Goal: Task Accomplishment & Management: Manage account settings

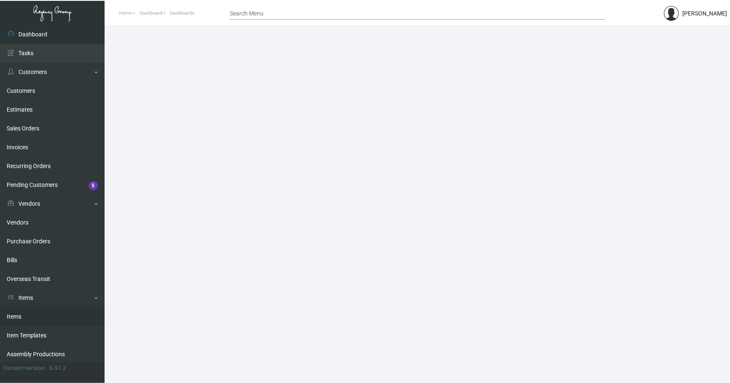
drag, startPoint x: 17, startPoint y: 315, endPoint x: 113, endPoint y: 242, distance: 120.7
click at [17, 315] on link "Items" at bounding box center [52, 317] width 105 height 19
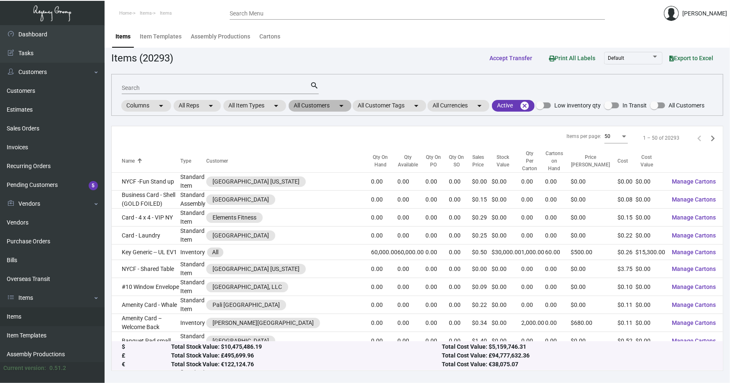
click at [323, 106] on mat-chip "All Customers arrow_drop_down" at bounding box center [320, 106] width 63 height 12
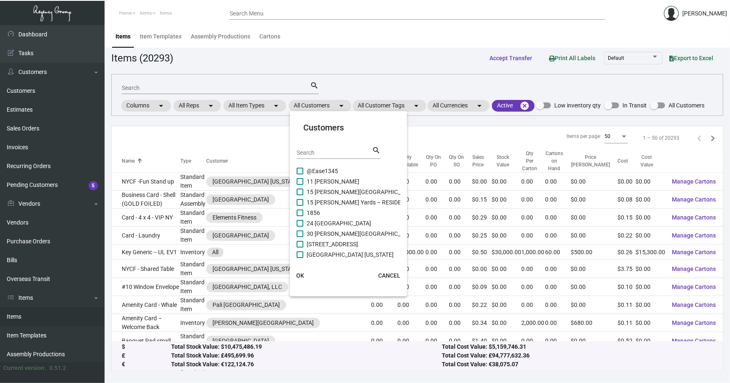
click at [313, 154] on input "Search" at bounding box center [334, 153] width 75 height 7
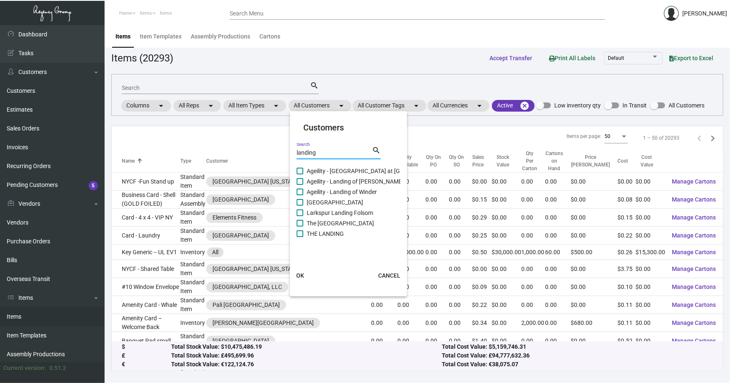
type input "landing"
click at [331, 225] on span "The [GEOGRAPHIC_DATA]" at bounding box center [340, 223] width 67 height 10
click at [300, 227] on input "The [GEOGRAPHIC_DATA]" at bounding box center [300, 227] width 0 height 0
checkbox input "true"
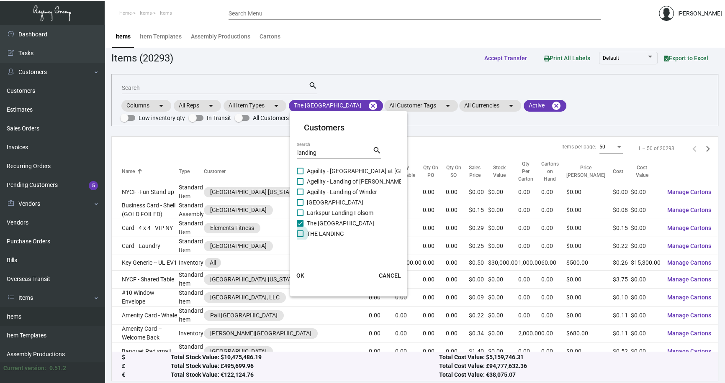
click at [329, 233] on span "THE LANDING" at bounding box center [325, 234] width 37 height 10
click at [300, 237] on input "THE LANDING" at bounding box center [300, 237] width 0 height 0
checkbox input "true"
click at [300, 274] on span "OK" at bounding box center [300, 275] width 8 height 7
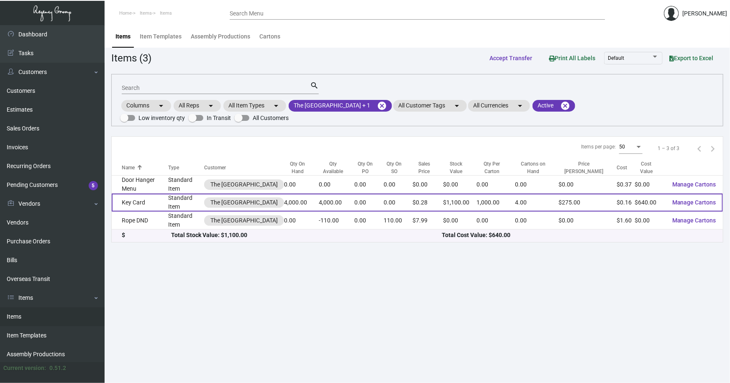
click at [153, 196] on td "Key Card" at bounding box center [140, 203] width 56 height 18
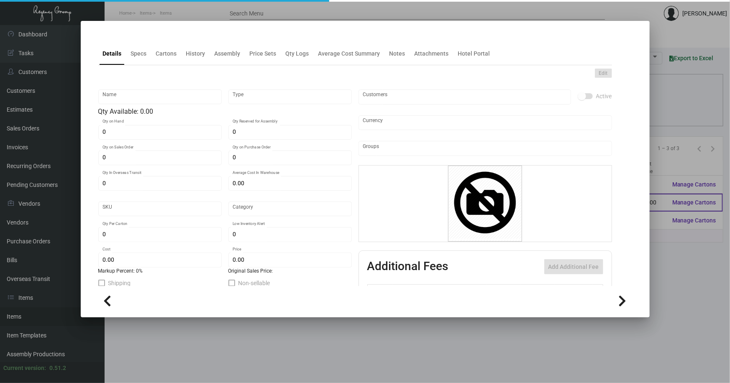
type input "Key Card"
type input "Standard Item"
type input "4,000"
type input "$ 0.19"
type input "Overseas"
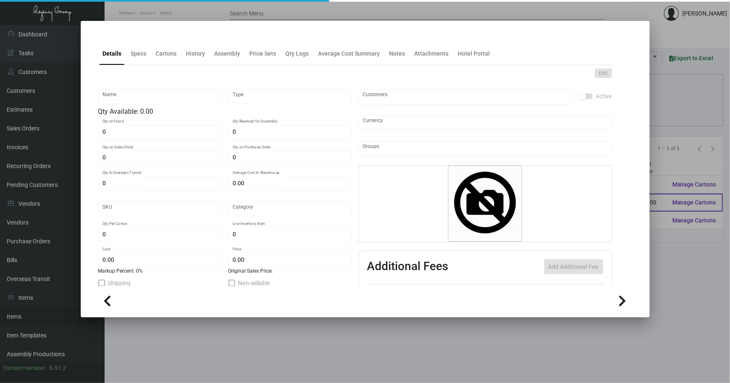
type input "1,000"
type input "$ 0.16"
type input "$ 0.275"
checkbox input "true"
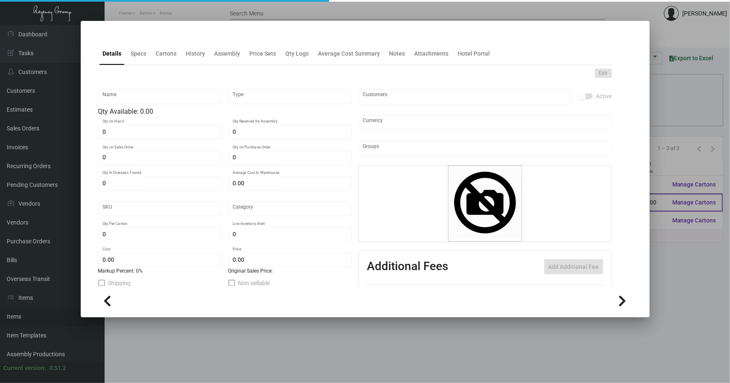
checkbox input "true"
type input "United States Dollar $"
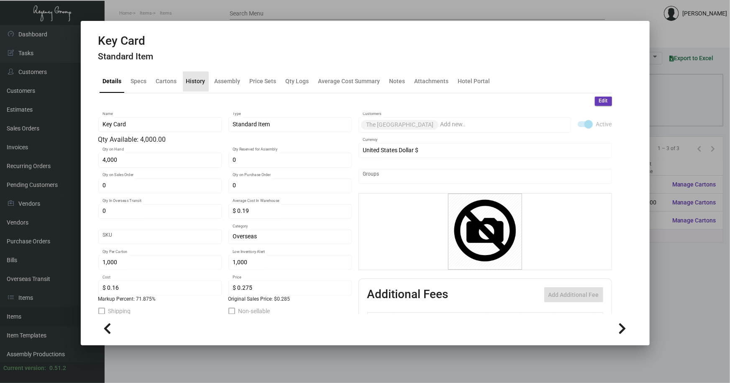
click at [194, 83] on div "History" at bounding box center [195, 81] width 19 height 9
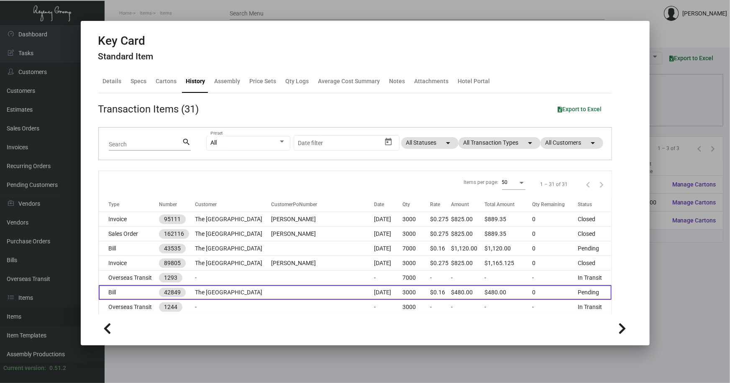
scroll to position [38, 0]
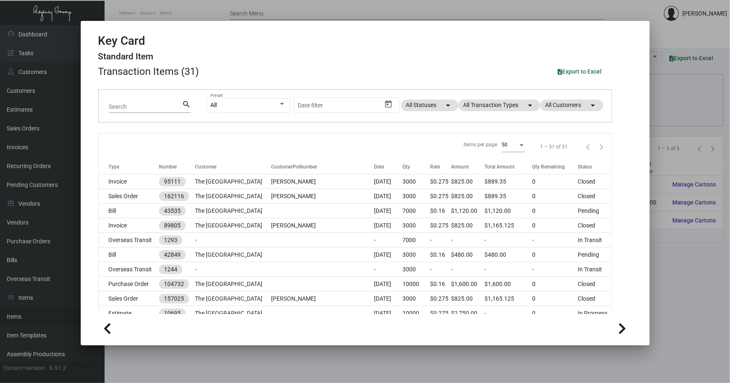
click at [679, 264] on div at bounding box center [365, 191] width 730 height 383
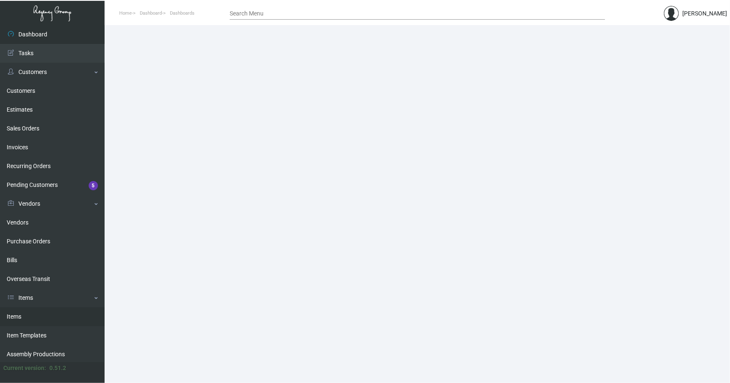
click at [18, 316] on link "Items" at bounding box center [52, 317] width 105 height 19
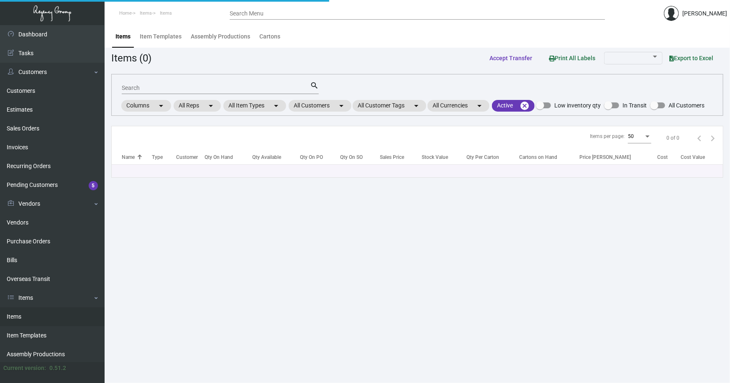
click at [163, 85] on input "Search" at bounding box center [216, 88] width 188 height 7
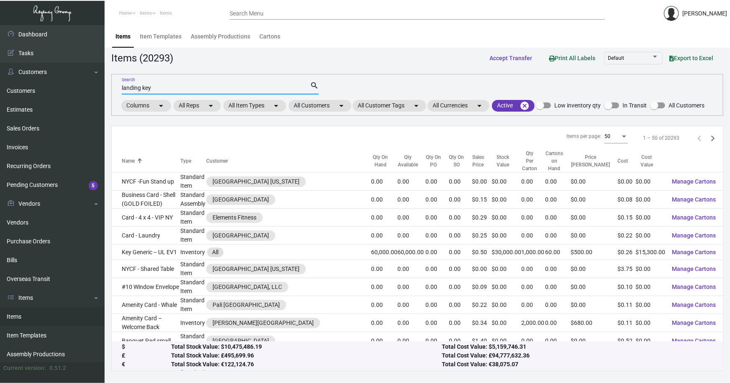
type input "landing key"
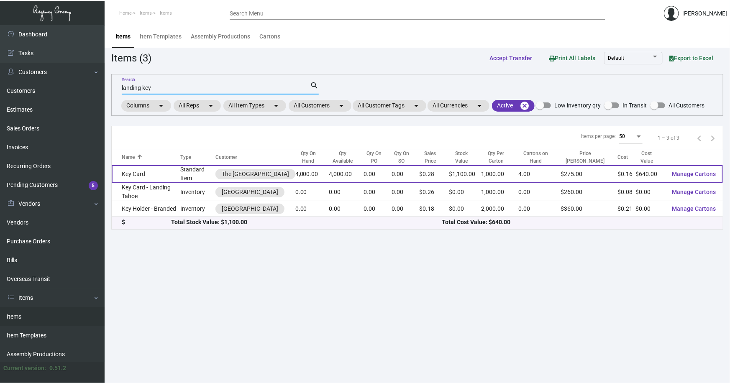
click at [149, 178] on td "Key Card" at bounding box center [146, 174] width 69 height 18
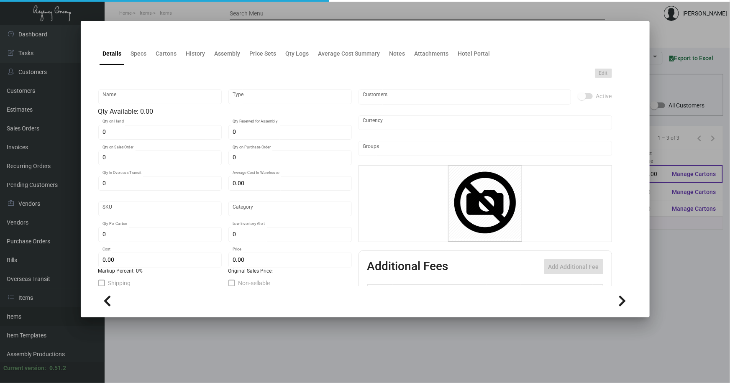
type input "Key Card"
type input "Standard Item"
type input "4,000"
type input "$ 0.19"
type input "Overseas"
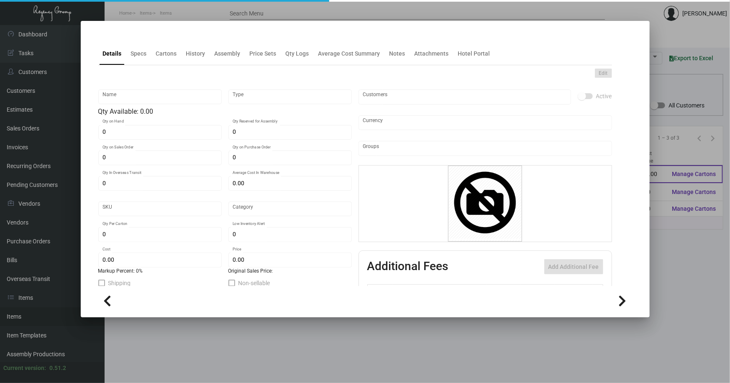
type input "1,000"
type input "$ 0.16"
type input "$ 0.275"
checkbox input "true"
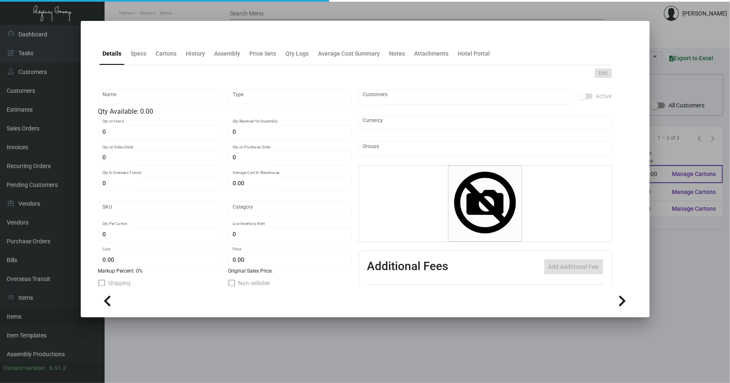
checkbox input "true"
type input "United States Dollar $"
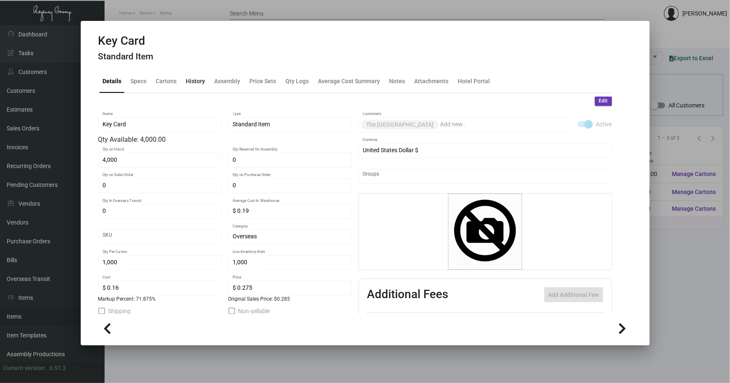
click at [188, 79] on div "History" at bounding box center [195, 81] width 19 height 9
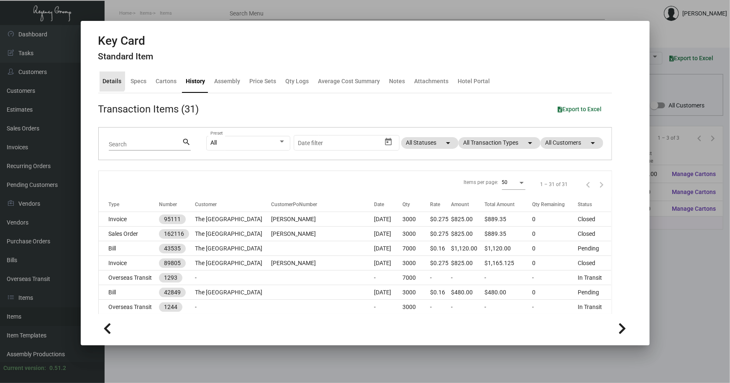
click at [106, 80] on div "Details" at bounding box center [112, 81] width 19 height 9
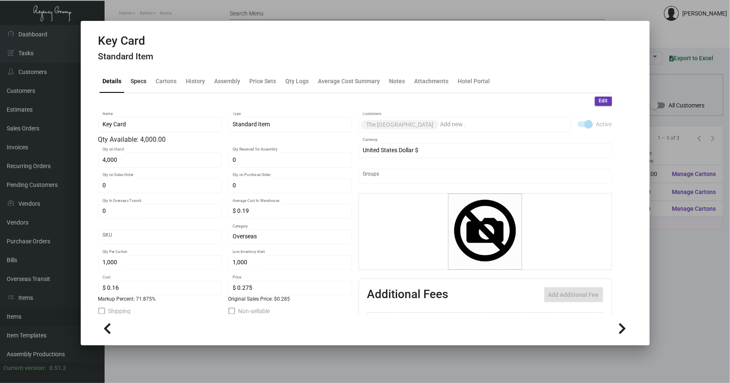
click at [138, 81] on div "Specs" at bounding box center [139, 81] width 16 height 9
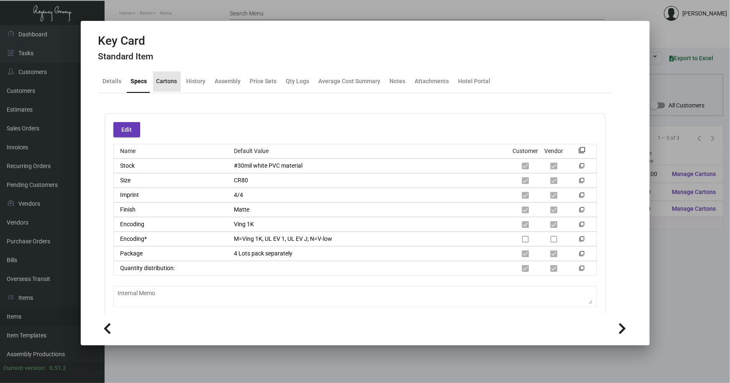
click at [163, 81] on div "Cartons" at bounding box center [166, 81] width 21 height 9
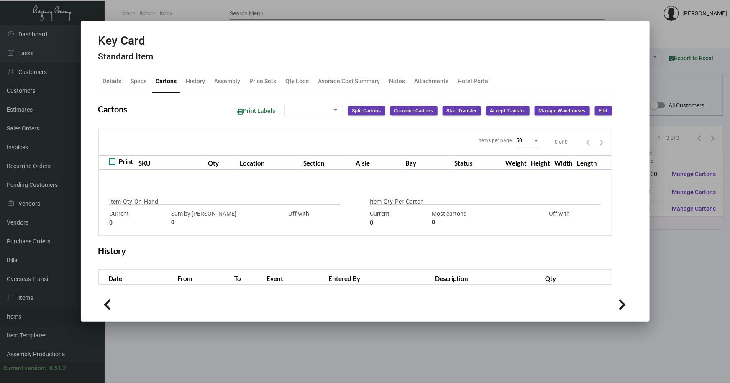
type input "4,000"
type input "4000"
type input "0"
type input "1,000"
type input "1000"
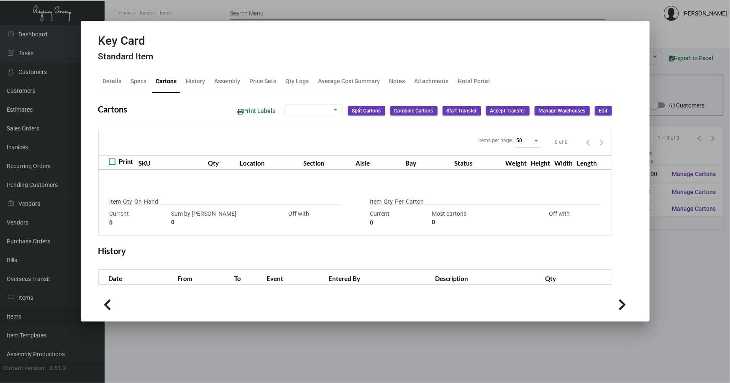
type input "0"
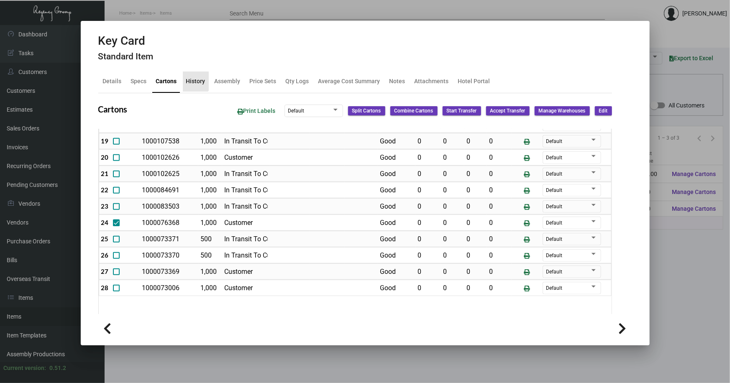
click at [192, 77] on div "History" at bounding box center [195, 81] width 19 height 9
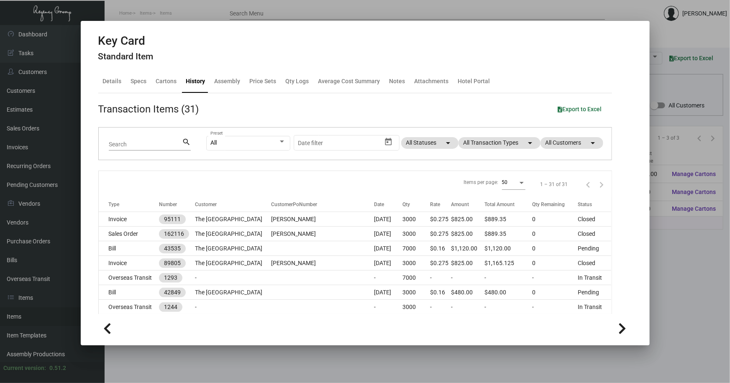
click at [382, 79] on div "Details Specs Cartons History Assembly Price Sets Qty Logs Average Cost Summary…" at bounding box center [355, 81] width 514 height 23
click at [395, 80] on div "Notes" at bounding box center [398, 81] width 16 height 9
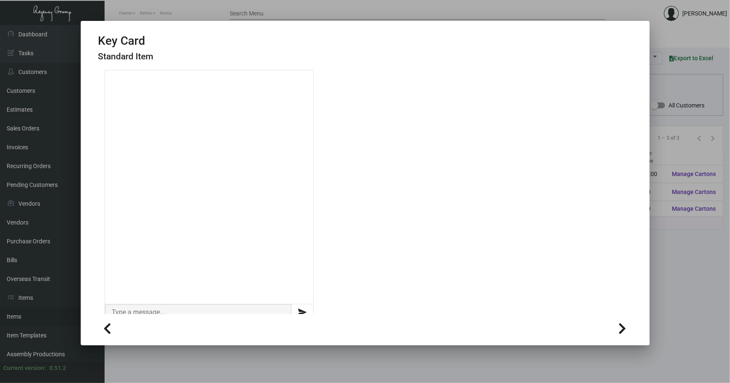
scroll to position [37, 0]
click at [305, 356] on div at bounding box center [365, 191] width 730 height 383
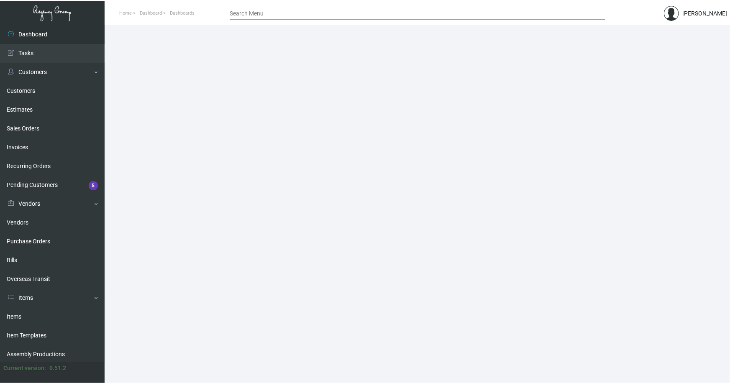
drag, startPoint x: 19, startPoint y: 315, endPoint x: 121, endPoint y: 230, distance: 133.0
click at [19, 315] on link "Items" at bounding box center [52, 317] width 105 height 19
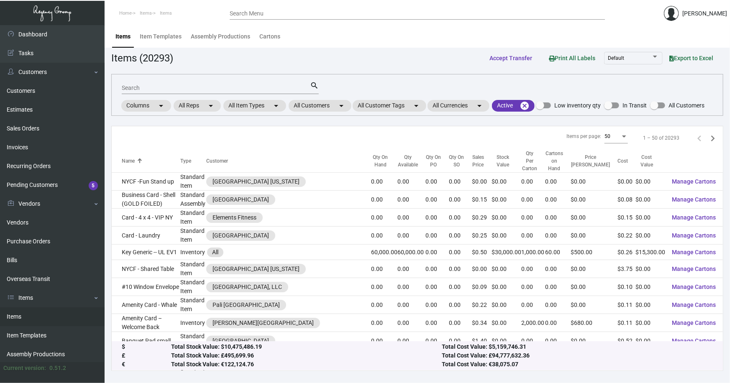
click at [162, 89] on input "Search" at bounding box center [216, 88] width 188 height 7
type input "landing key"
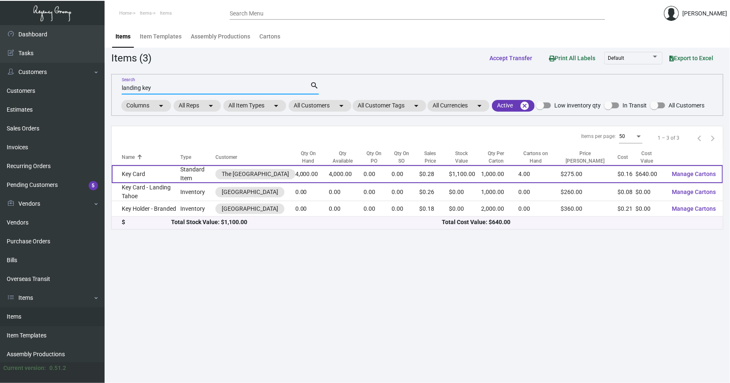
click at [157, 172] on td "Key Card" at bounding box center [146, 174] width 69 height 18
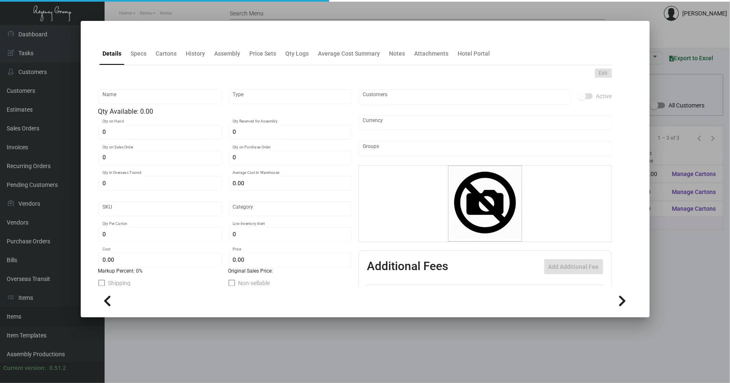
type input "Key Card"
type input "Standard Item"
type input "4,000"
type input "$ 0.19"
type input "Overseas"
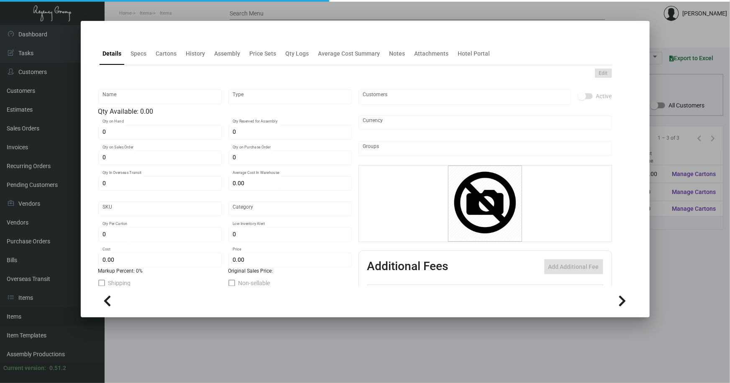
type input "1,000"
type input "$ 0.16"
type input "$ 0.275"
checkbox input "true"
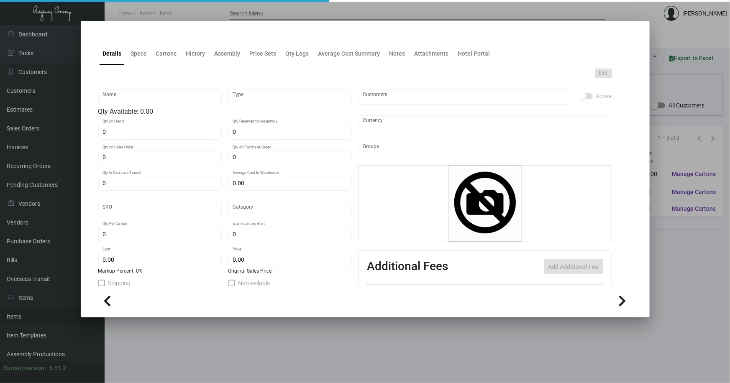
checkbox input "true"
type input "United States Dollar $"
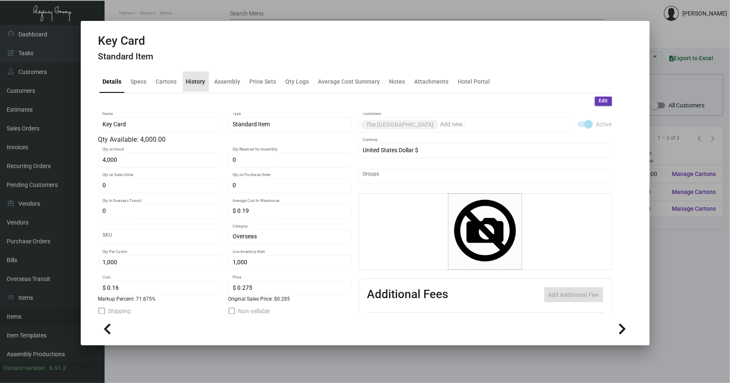
click at [197, 80] on div "History" at bounding box center [195, 81] width 19 height 9
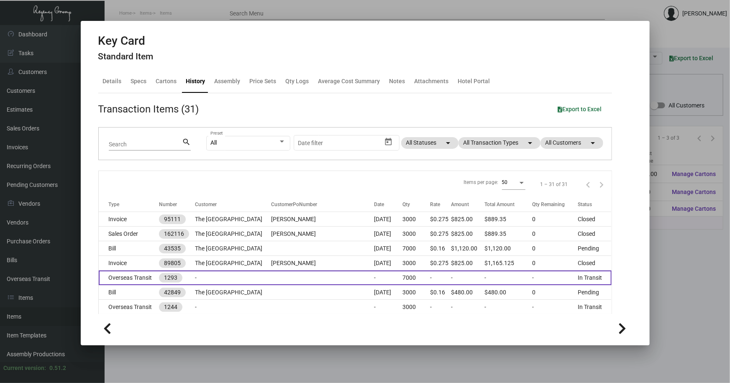
click at [251, 282] on td "-" at bounding box center [233, 278] width 76 height 15
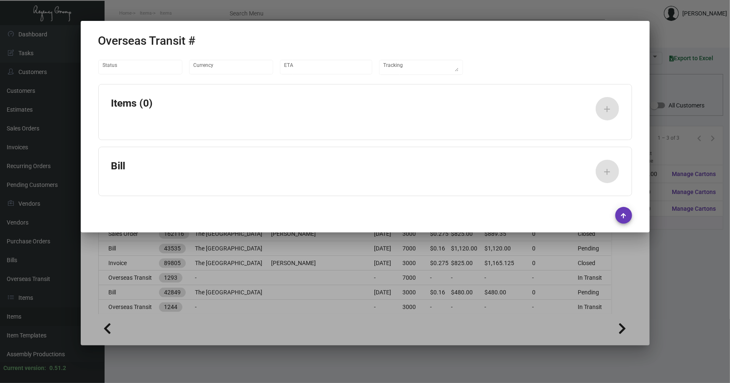
type input "United States Dollar $"
type input "7/10/2024"
type input "7/16/2024"
type textarea "Container# EGSU9764032 - REF #732972E"
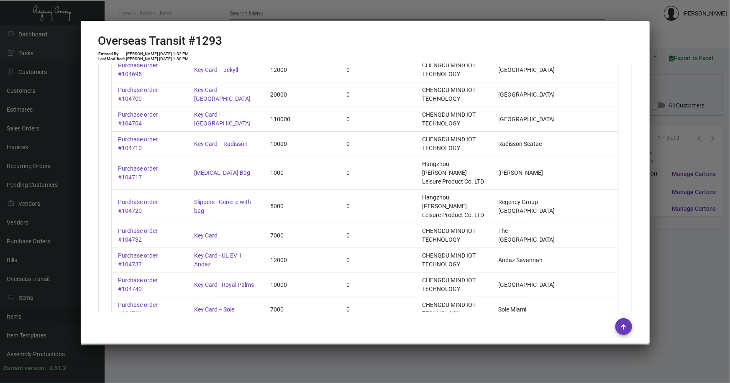
scroll to position [1331, 0]
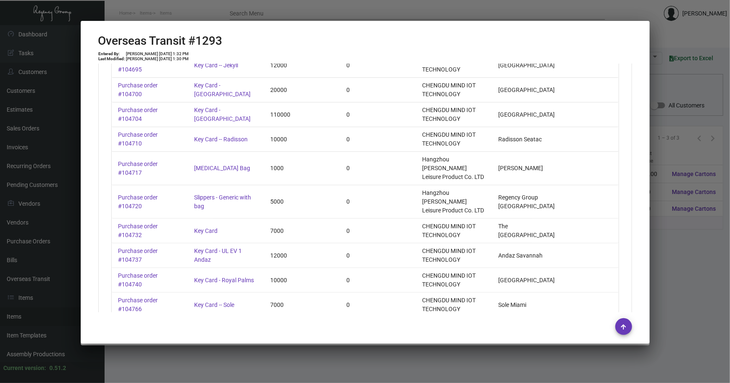
click at [414, 350] on div at bounding box center [365, 191] width 730 height 383
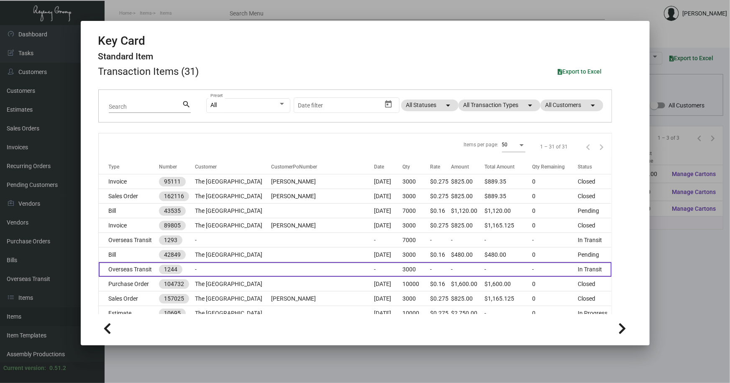
scroll to position [0, 0]
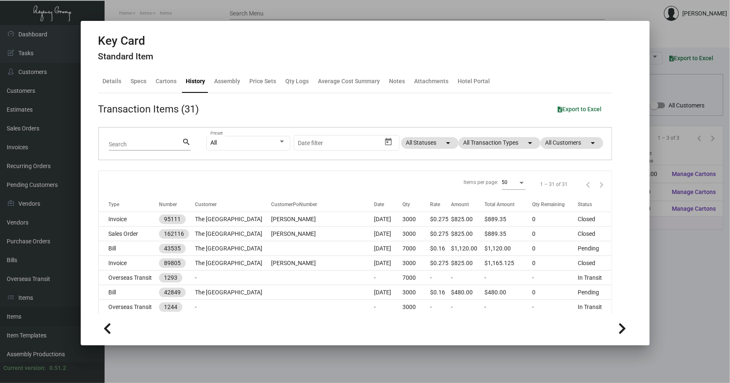
click at [665, 261] on div at bounding box center [365, 191] width 730 height 383
